Goal: Check status: Check status

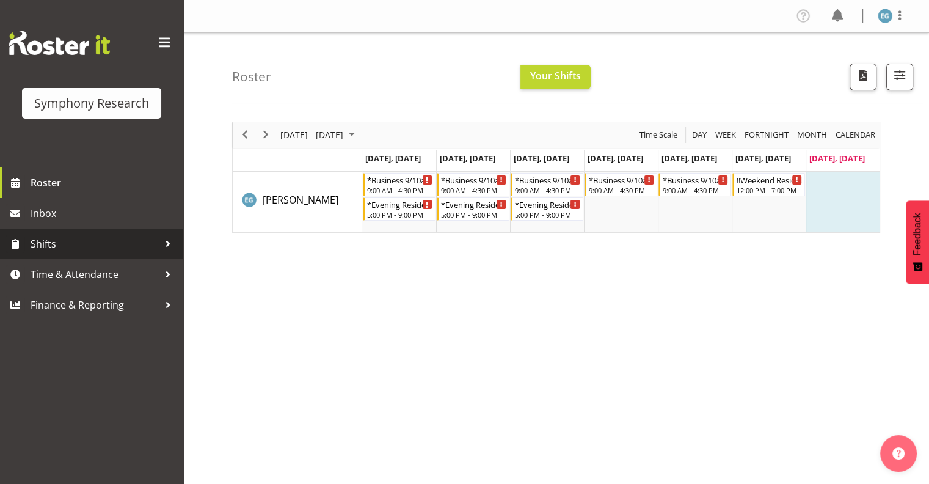
click at [42, 241] on span "Shifts" at bounding box center [95, 244] width 128 height 18
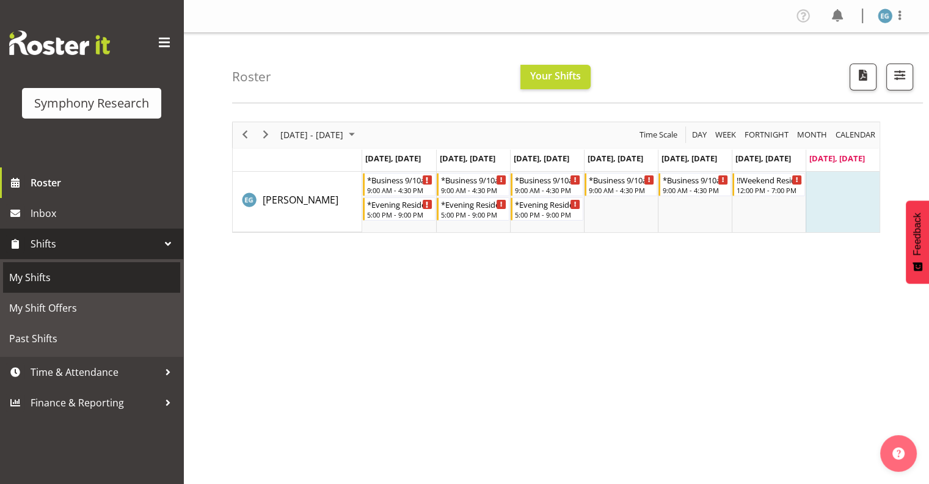
click at [32, 276] on span "My Shifts" at bounding box center [91, 277] width 165 height 18
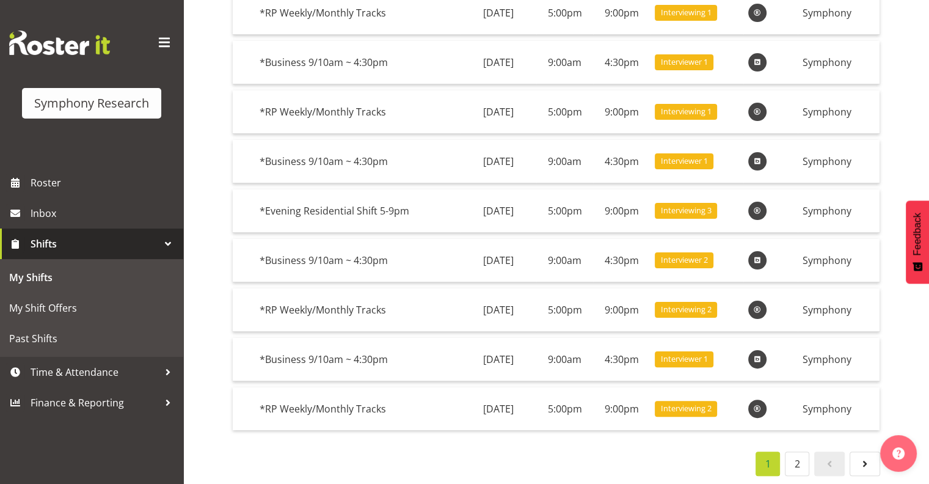
scroll to position [224, 0]
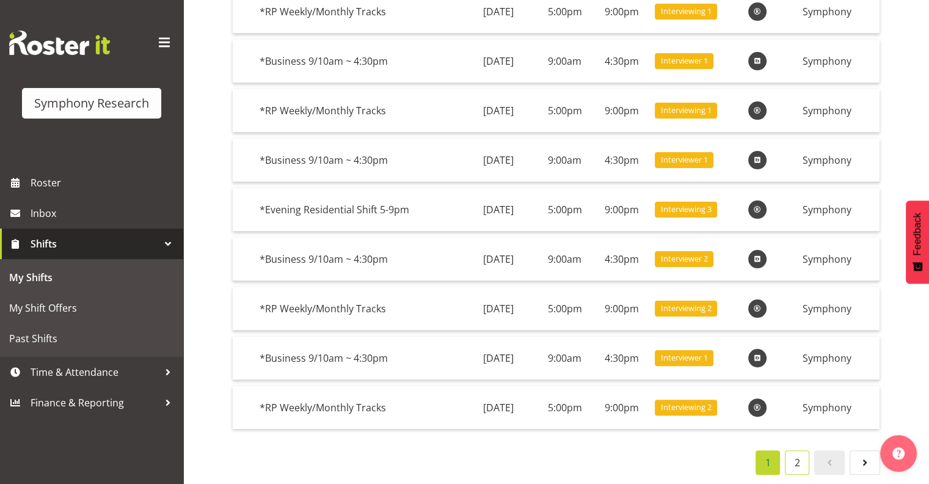
click at [797, 453] on link "2" at bounding box center [797, 462] width 24 height 24
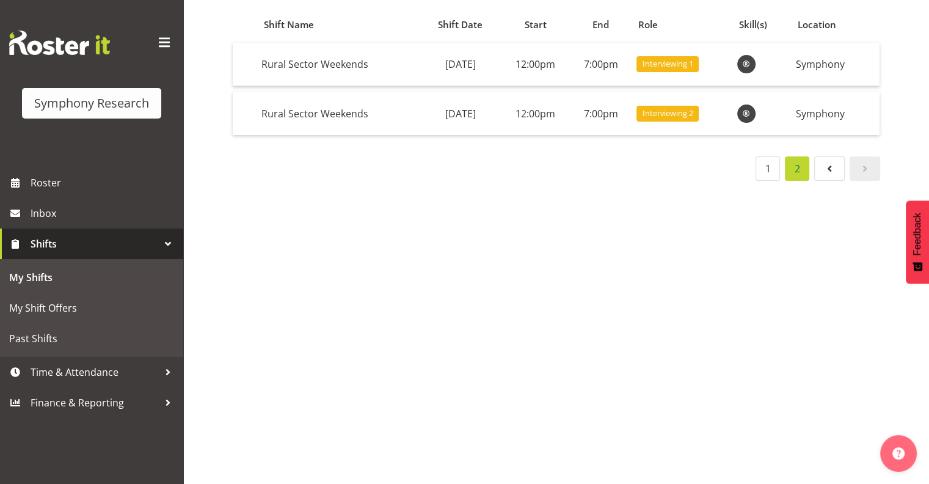
scroll to position [126, 0]
